Goal: Task Accomplishment & Management: Manage account settings

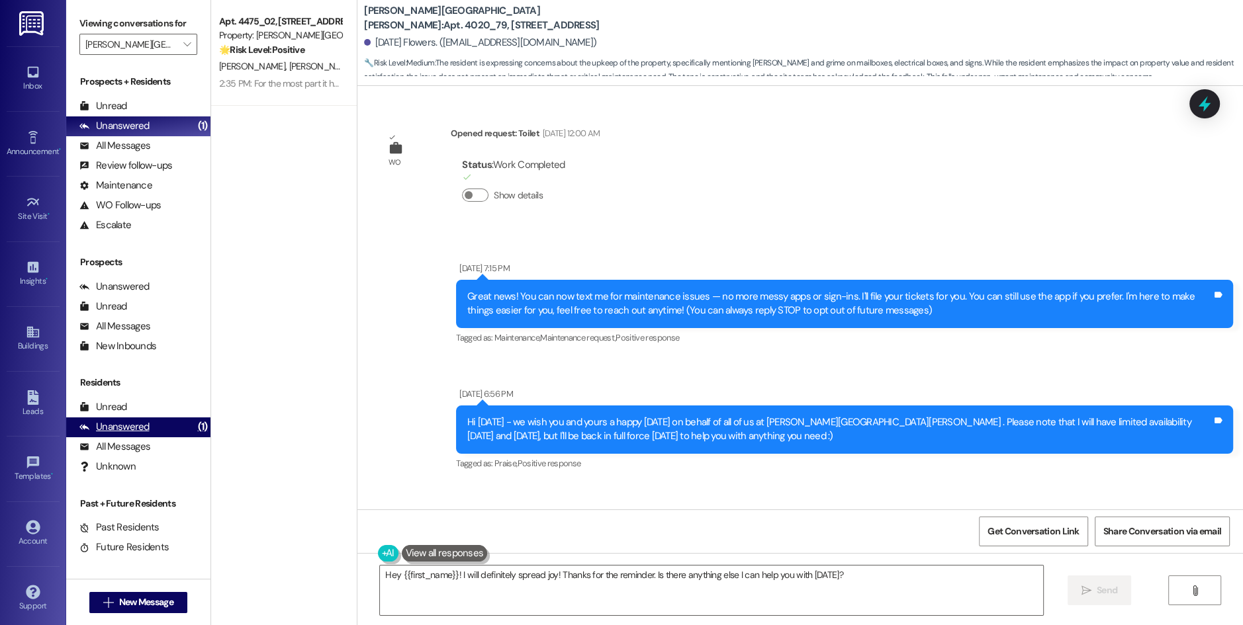
scroll to position [58756, 0]
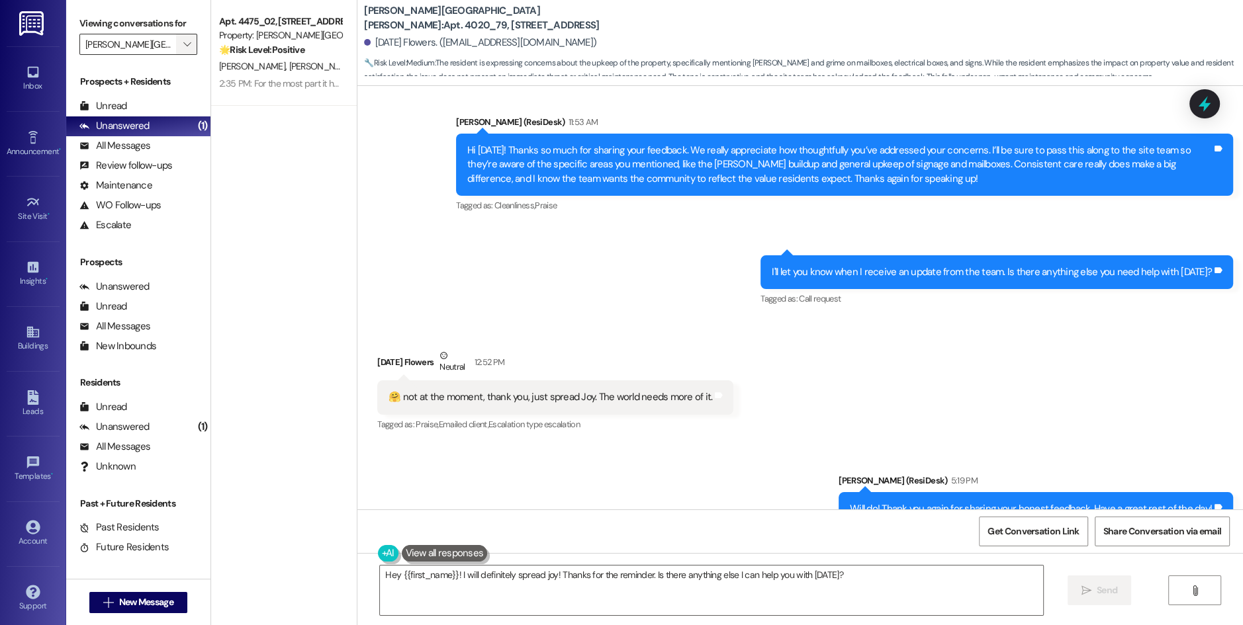
click at [185, 43] on button "" at bounding box center [186, 44] width 21 height 21
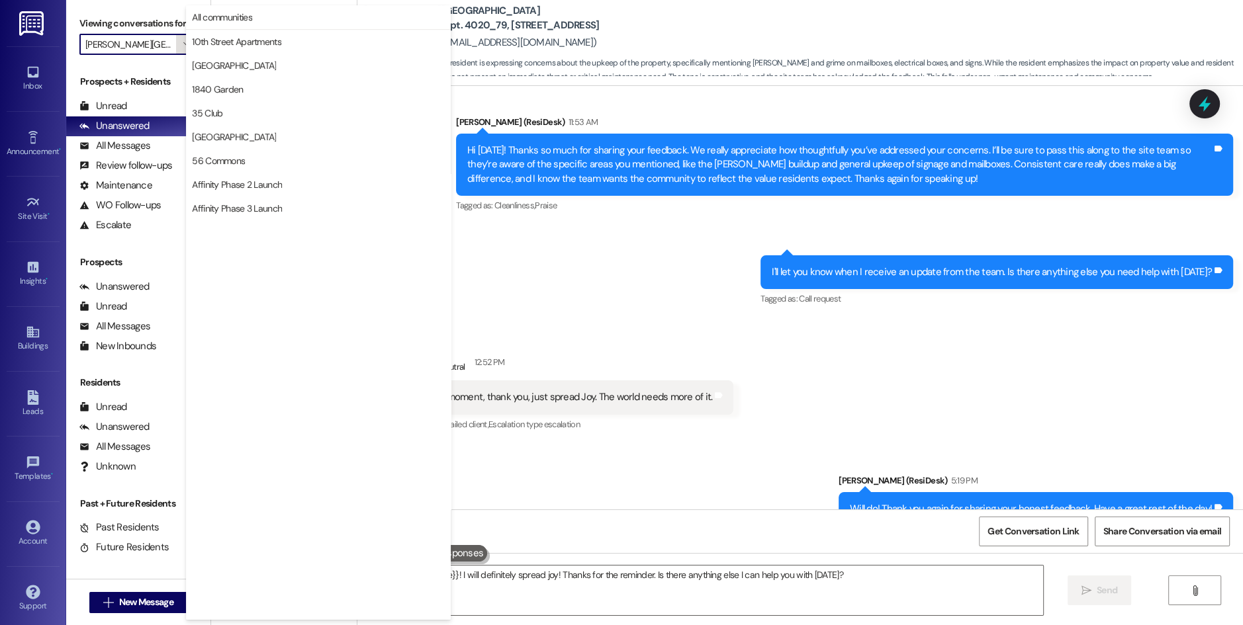
scroll to position [2227, 0]
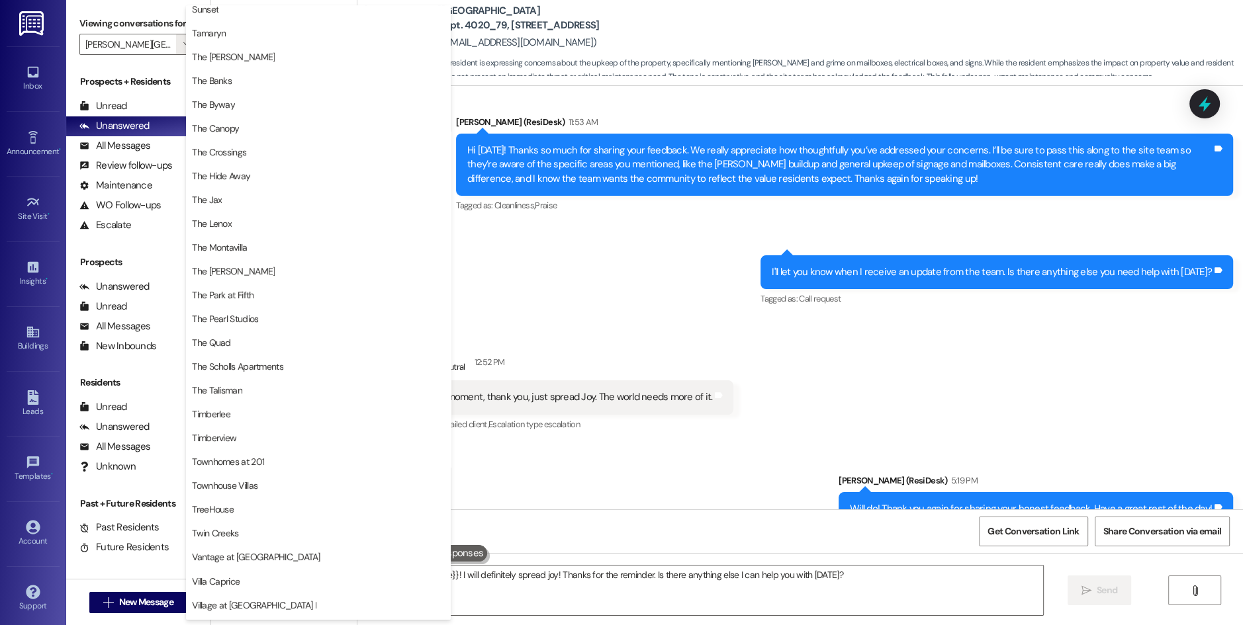
click at [560, 444] on div "Sent via SMS [PERSON_NAME] (ResiDesk) 5:19 PM Will do! Thank you again for shar…" at bounding box center [799, 500] width 885 height 112
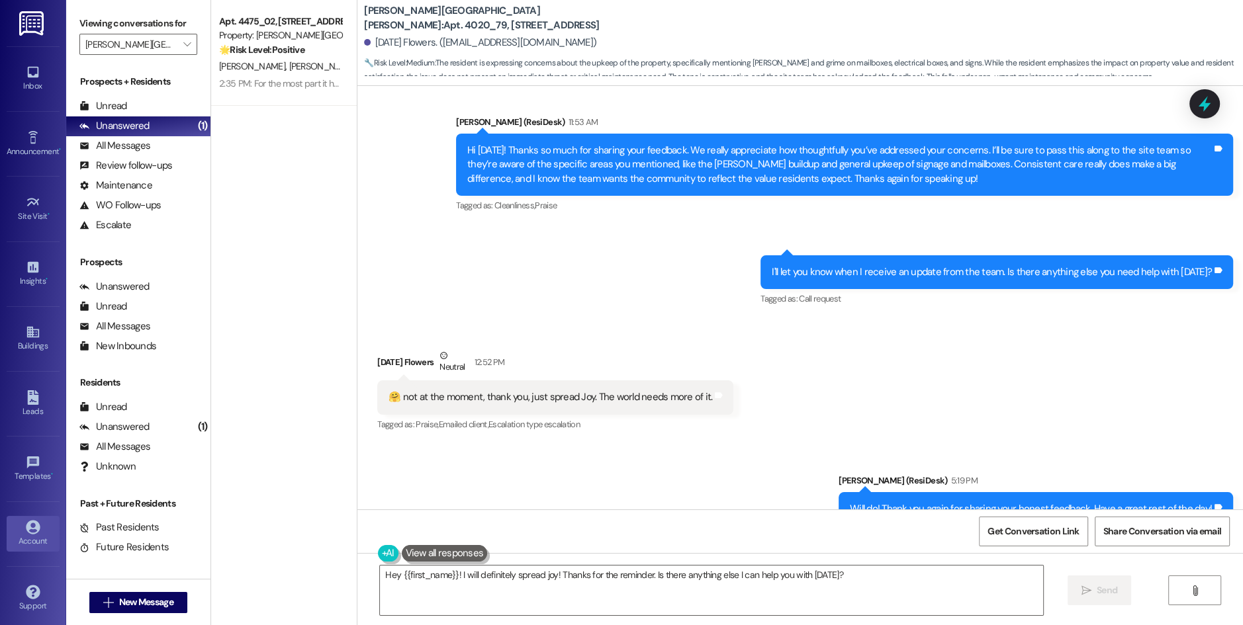
drag, startPoint x: 39, startPoint y: 532, endPoint x: 51, endPoint y: 520, distance: 16.8
click at [39, 535] on div "Account" at bounding box center [33, 541] width 66 height 13
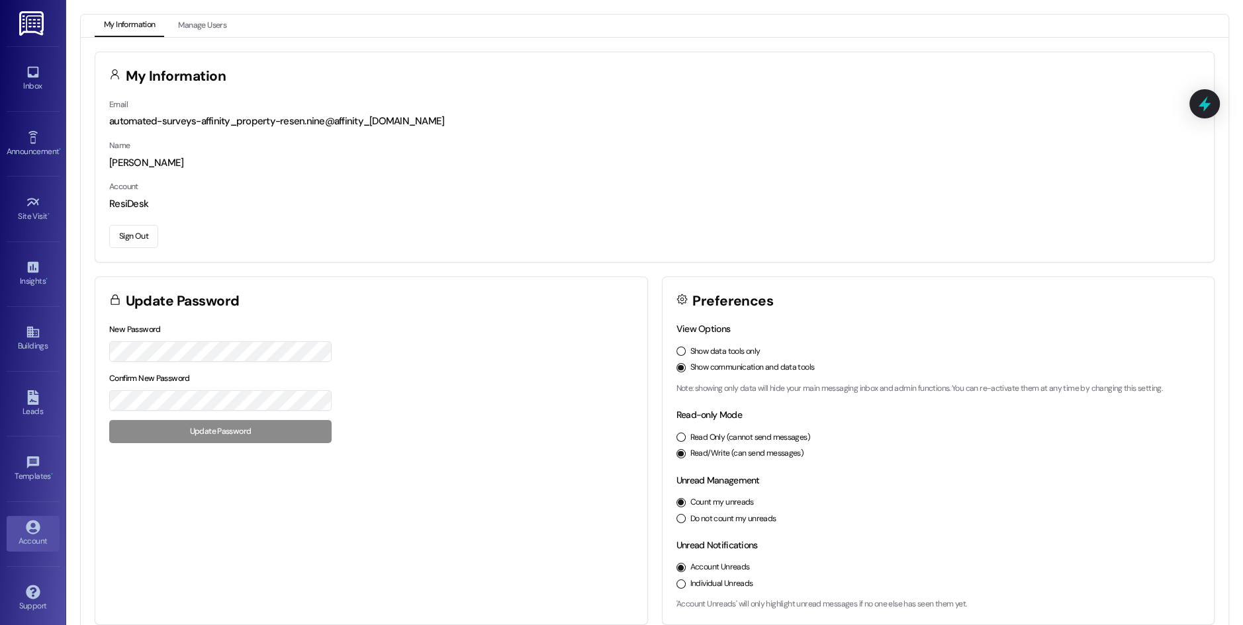
click at [123, 229] on button "Sign Out" at bounding box center [133, 236] width 49 height 23
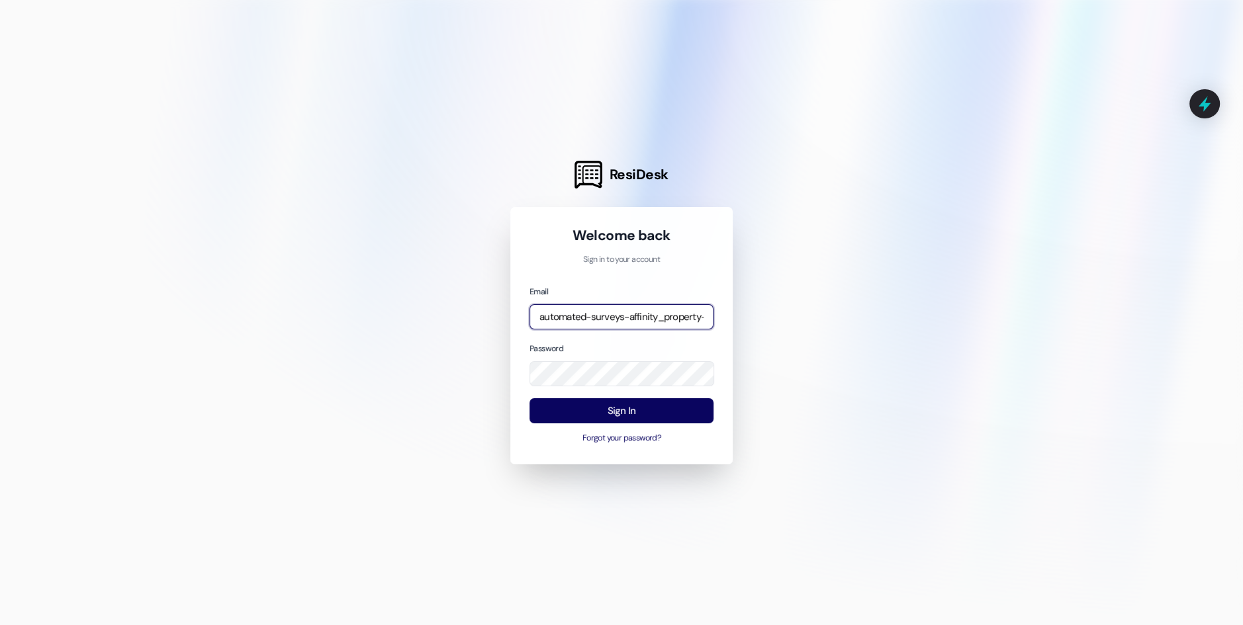
click at [625, 308] on input "automated-surveys-affinity_property-resen.nine@affinity_[DOMAIN_NAME]" at bounding box center [621, 317] width 184 height 26
click at [608, 304] on div "Email automated-surveys-baron_properties-[PERSON_NAME].[PERSON_NAME]@baron_[DOM…" at bounding box center [621, 307] width 184 height 46
click at [607, 315] on input "automated-surveys-baron_properties-[PERSON_NAME].[PERSON_NAME]@baron_[DOMAIN_NA…" at bounding box center [621, 317] width 184 height 26
type input "automated-surveys-birchstone_residential-resen.nine@birchstone_[DOMAIN_NAME]"
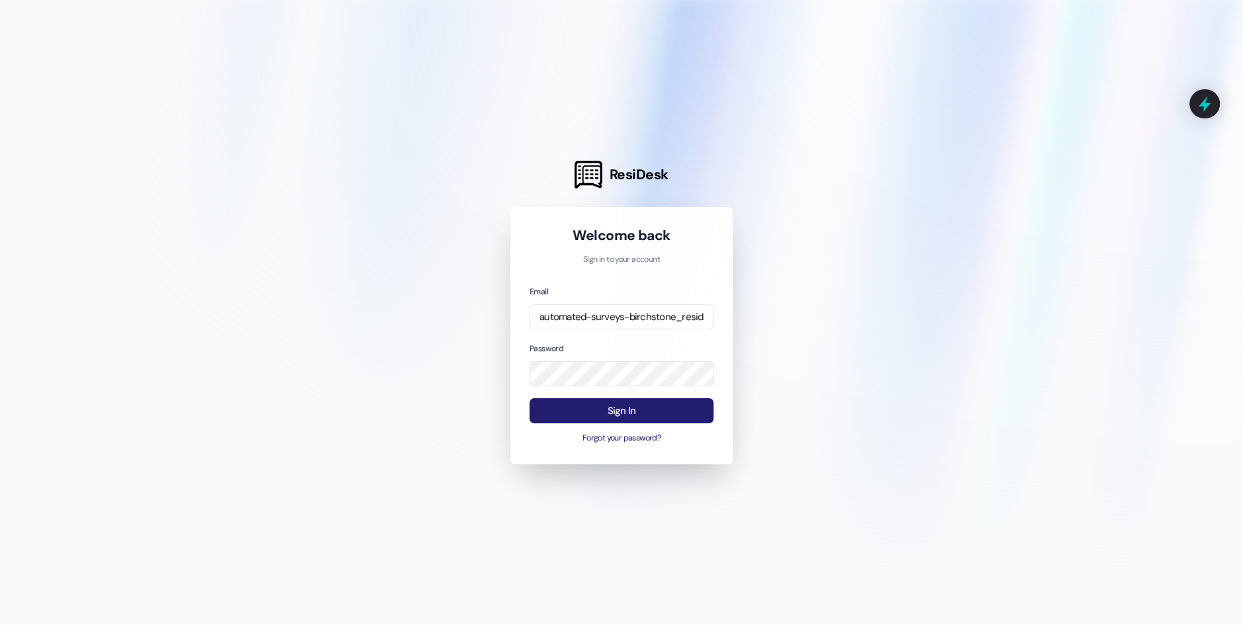
click at [617, 408] on button "Sign In" at bounding box center [621, 411] width 184 height 26
